Goal: Find specific page/section

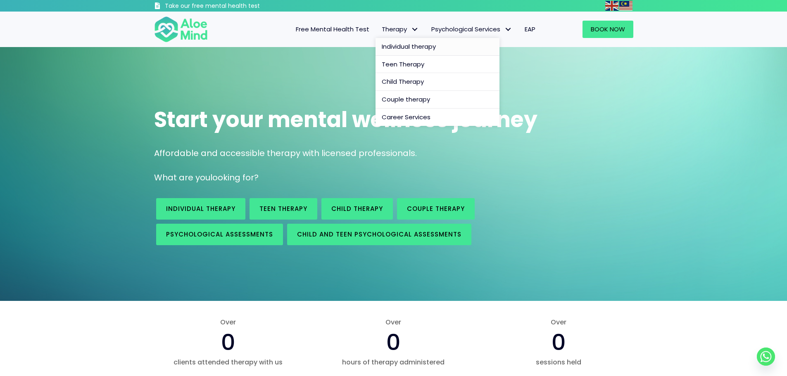
click at [411, 45] on span "Individual therapy" at bounding box center [409, 46] width 54 height 9
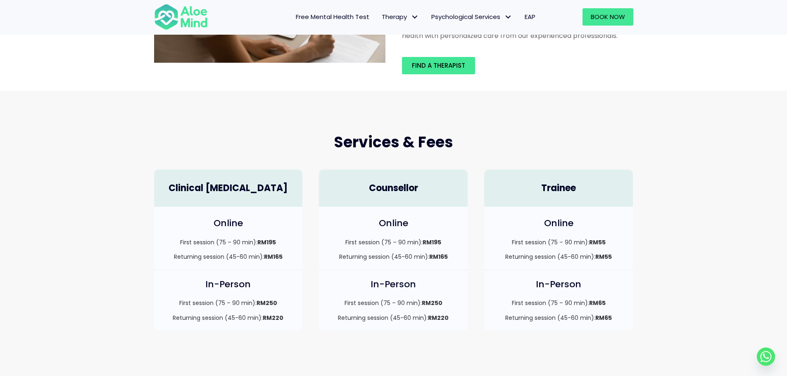
scroll to position [124, 0]
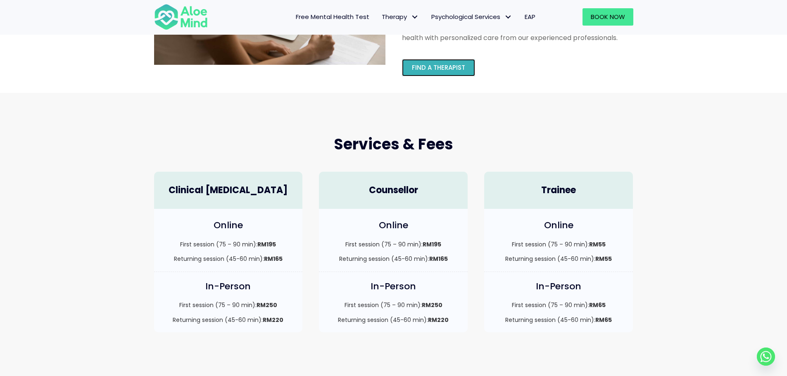
click at [448, 68] on span "Find a therapist" at bounding box center [438, 67] width 53 height 9
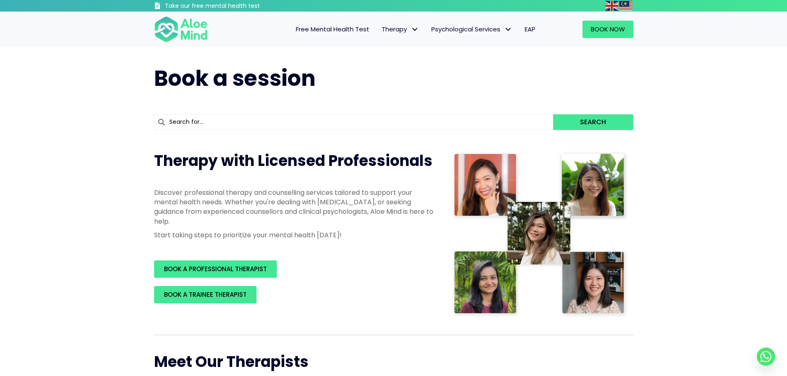
click at [410, 123] on input "text" at bounding box center [353, 122] width 399 height 16
type input "na"
type input "natasha"
click at [423, 136] on div "Nata sha" at bounding box center [353, 137] width 398 height 15
type input "[PERSON_NAME]"
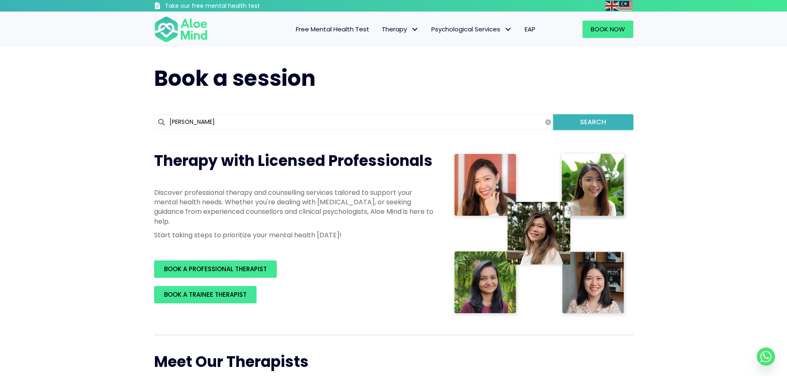
click at [604, 117] on button "Search" at bounding box center [593, 122] width 80 height 16
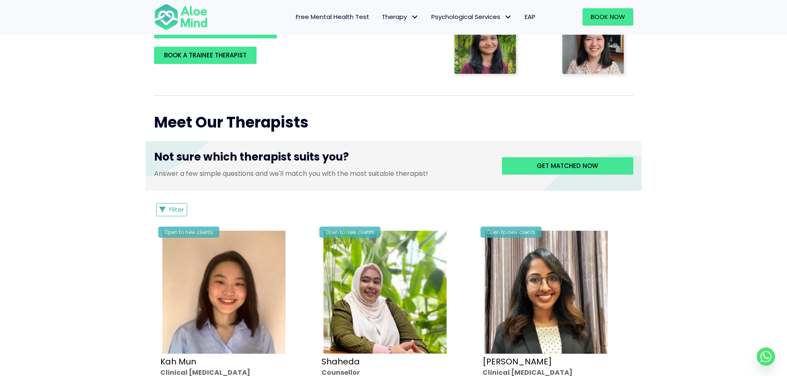
scroll to position [248, 0]
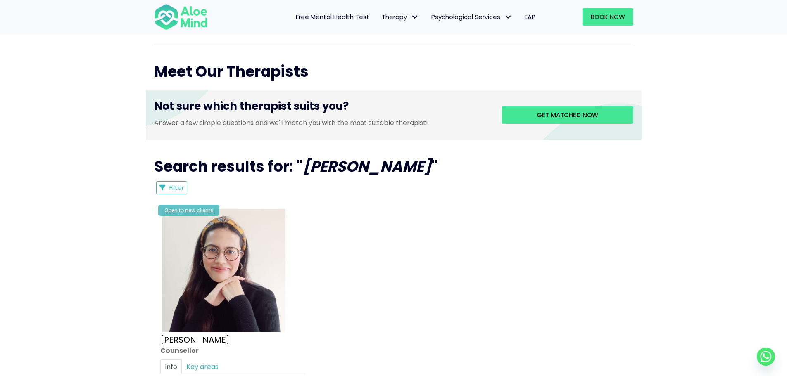
scroll to position [330, 0]
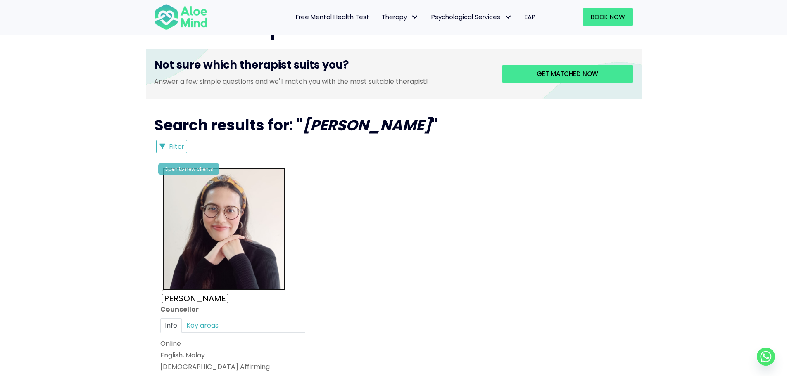
click at [233, 218] on img at bounding box center [223, 229] width 123 height 123
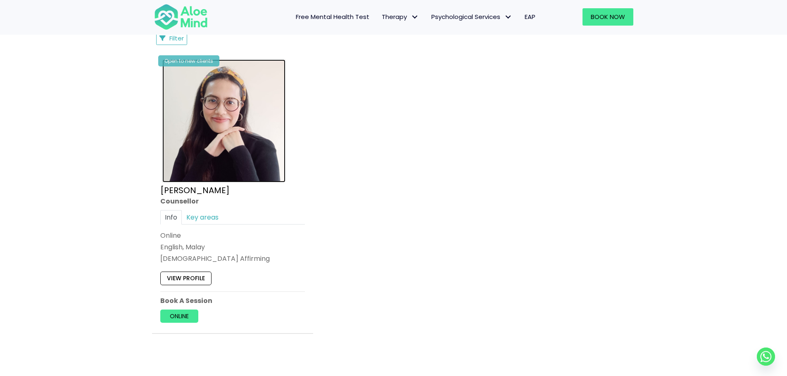
scroll to position [454, 0]
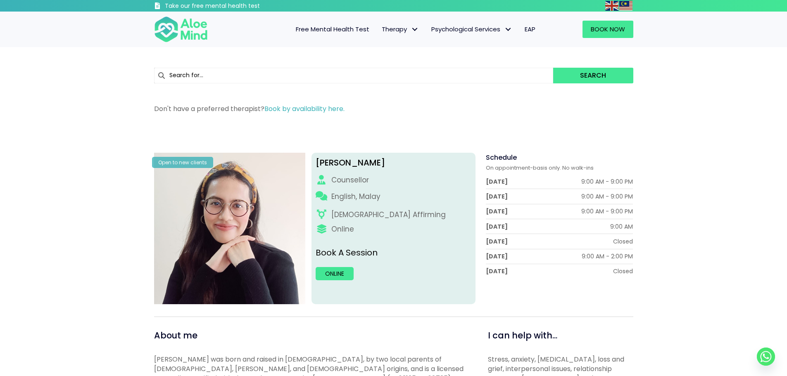
click at [675, 107] on div "Search Don't have a preferred therapist? Book by availability here." at bounding box center [393, 86] width 787 height 79
